Goal: Information Seeking & Learning: Learn about a topic

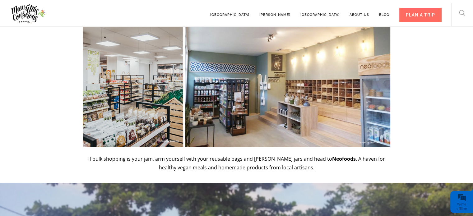
scroll to position [1180, 0]
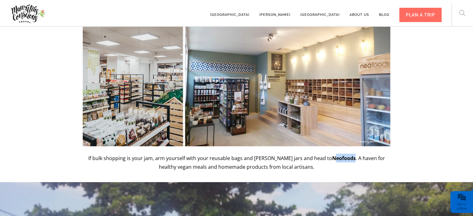
drag, startPoint x: 326, startPoint y: 149, endPoint x: 305, endPoint y: 149, distance: 20.2
click at [332, 154] on strong "Neofoods" at bounding box center [344, 157] width 24 height 7
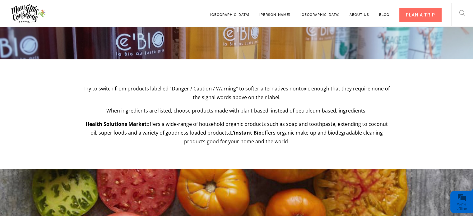
scroll to position [1852, 0]
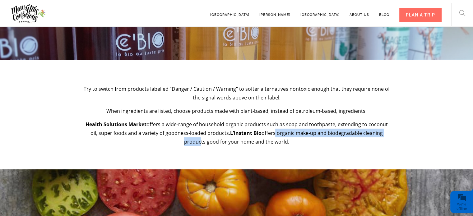
drag, startPoint x: 259, startPoint y: 123, endPoint x: 383, endPoint y: 127, distance: 123.8
click at [383, 127] on p "Health Solutions Market offers a wide-range of household organic products such …" at bounding box center [236, 133] width 307 height 26
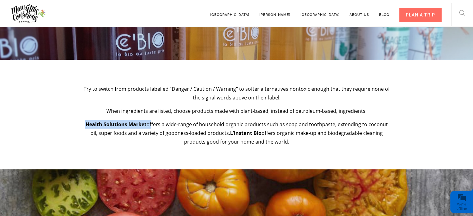
drag, startPoint x: 82, startPoint y: 116, endPoint x: 149, endPoint y: 112, distance: 66.9
click at [149, 112] on div "Try to switch from products labelled “Danger / Caution / Warning” to softer alt…" at bounding box center [236, 116] width 473 height 62
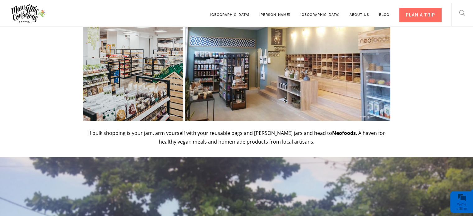
scroll to position [1206, 0]
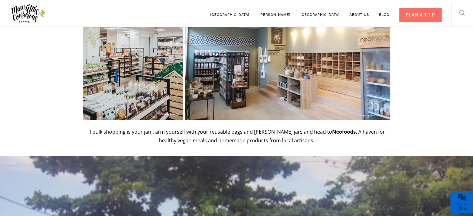
click at [332, 128] on strong "Neofoods" at bounding box center [344, 131] width 24 height 7
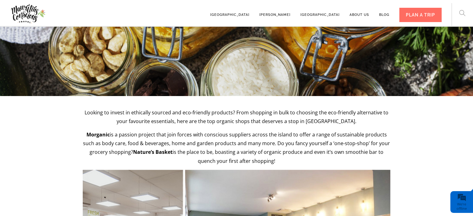
scroll to position [1019, 0]
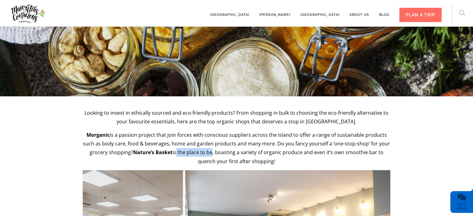
drag, startPoint x: 177, startPoint y: 143, endPoint x: 212, endPoint y: 145, distance: 35.2
click at [212, 145] on p "Morganic is a passion project that join forces with conscious suppliers across …" at bounding box center [236, 148] width 307 height 35
click at [115, 131] on p "Morganic is a passion project that join forces with conscious suppliers across …" at bounding box center [236, 148] width 307 height 35
drag, startPoint x: 203, startPoint y: 140, endPoint x: 231, endPoint y: 141, distance: 28.0
click at [231, 141] on p "Morganic is a passion project that join forces with conscious suppliers across …" at bounding box center [236, 148] width 307 height 35
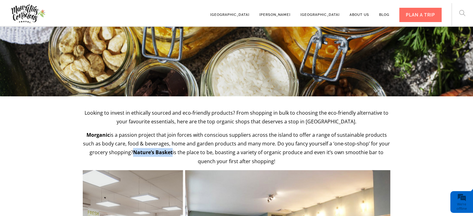
drag, startPoint x: 134, startPoint y: 143, endPoint x: 173, endPoint y: 143, distance: 38.8
click at [172, 149] on strong "Nature’s Basket" at bounding box center [152, 152] width 39 height 7
click at [100, 131] on strong "Morganic" at bounding box center [97, 134] width 23 height 7
click at [98, 131] on strong "Morganic" at bounding box center [97, 134] width 23 height 7
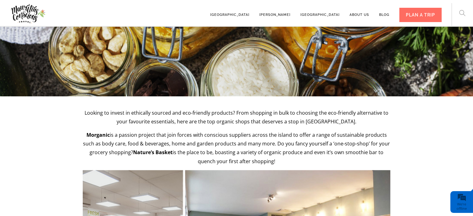
click at [192, 138] on p "Morganic is a passion project that join forces with conscious suppliers across …" at bounding box center [236, 148] width 307 height 35
click at [104, 131] on strong "Morganic" at bounding box center [97, 134] width 23 height 7
